Goal: Register for event/course

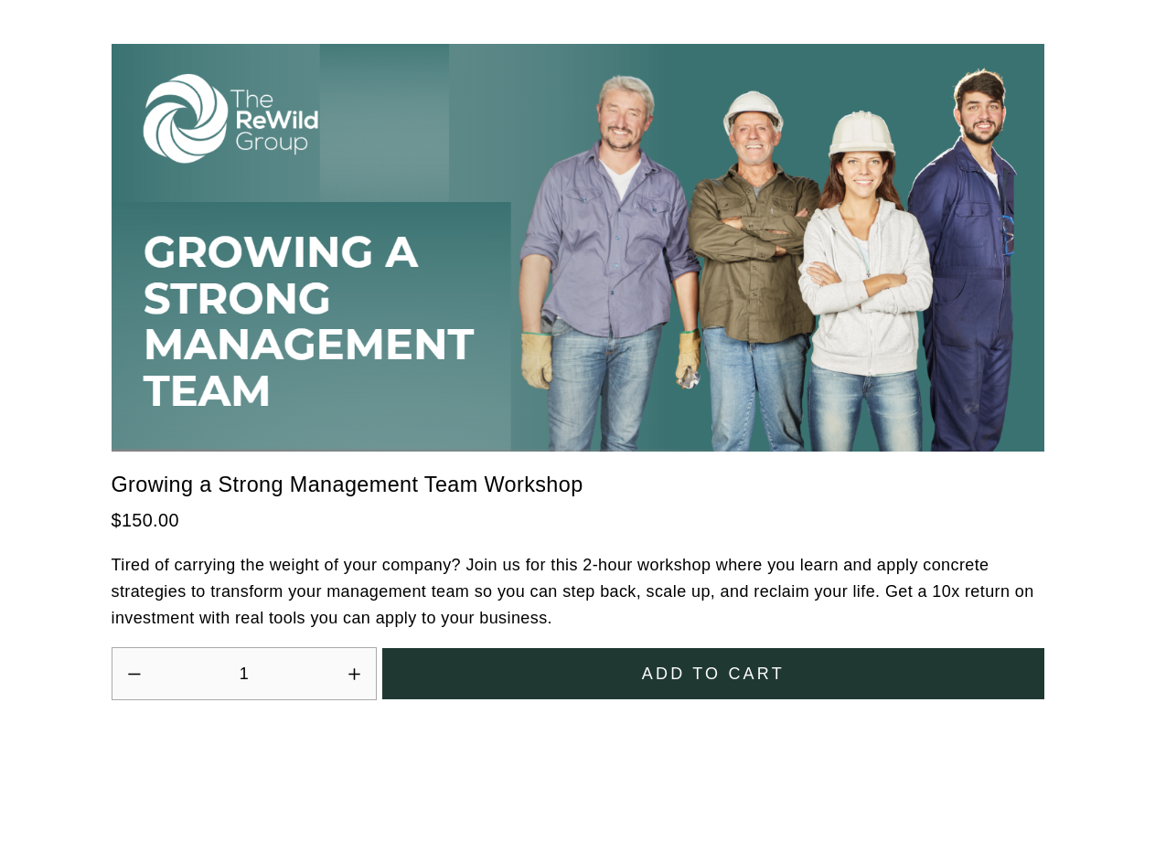
scroll to position [5059, 0]
